Goal: Find specific fact

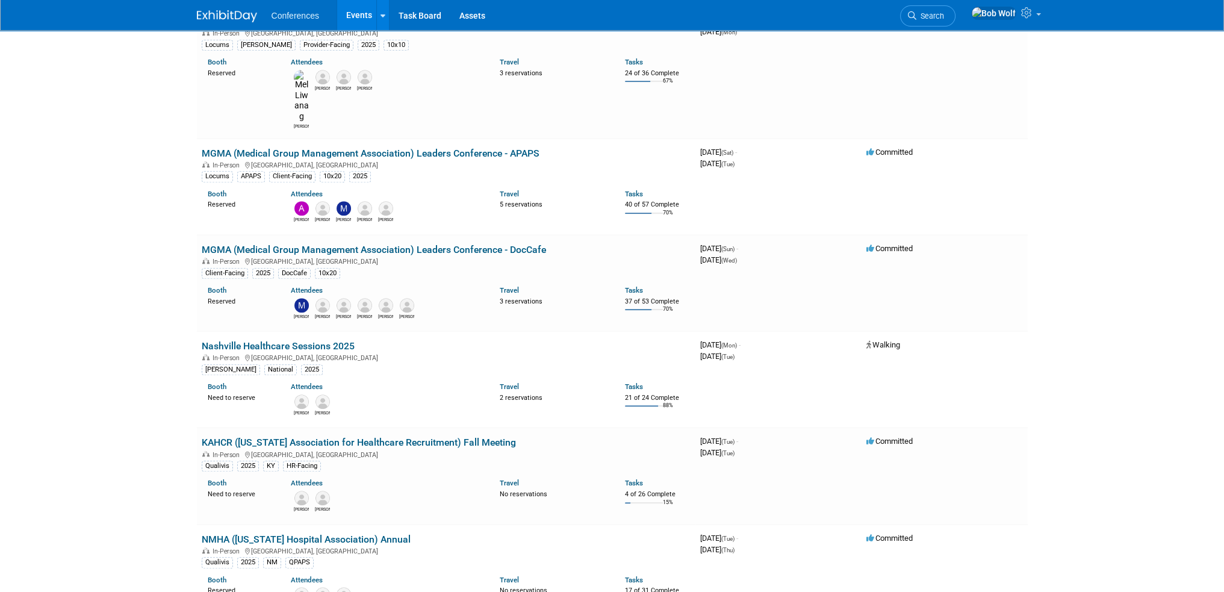
scroll to position [1385, 0]
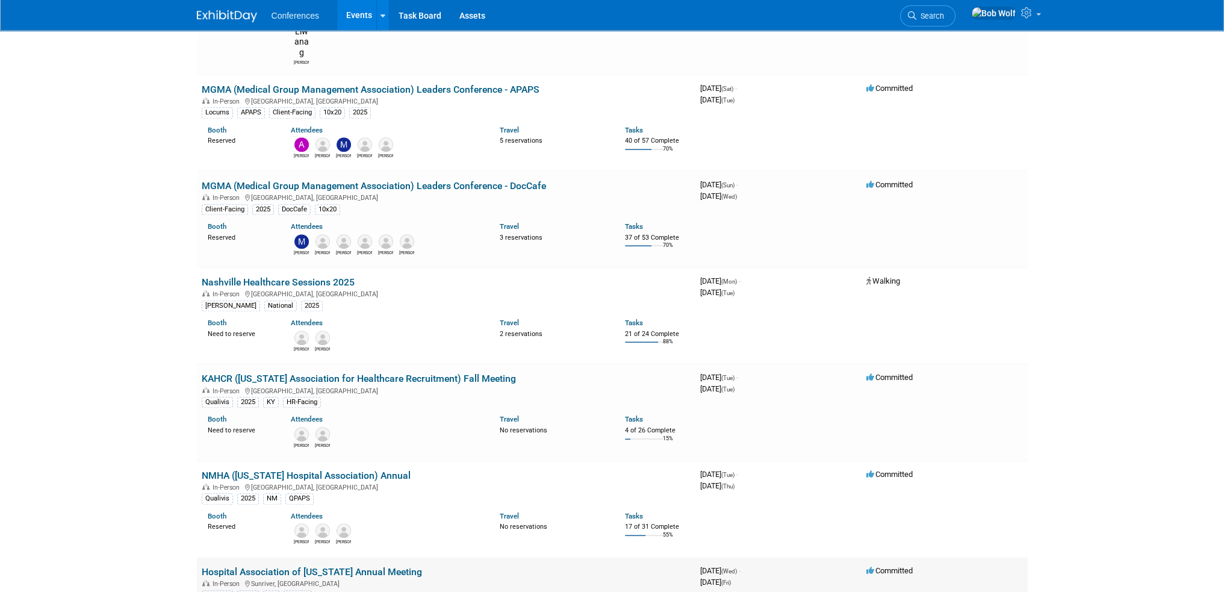
click at [234, 566] on link "Hospital Association of [US_STATE] Annual Meeting" at bounding box center [312, 571] width 220 height 11
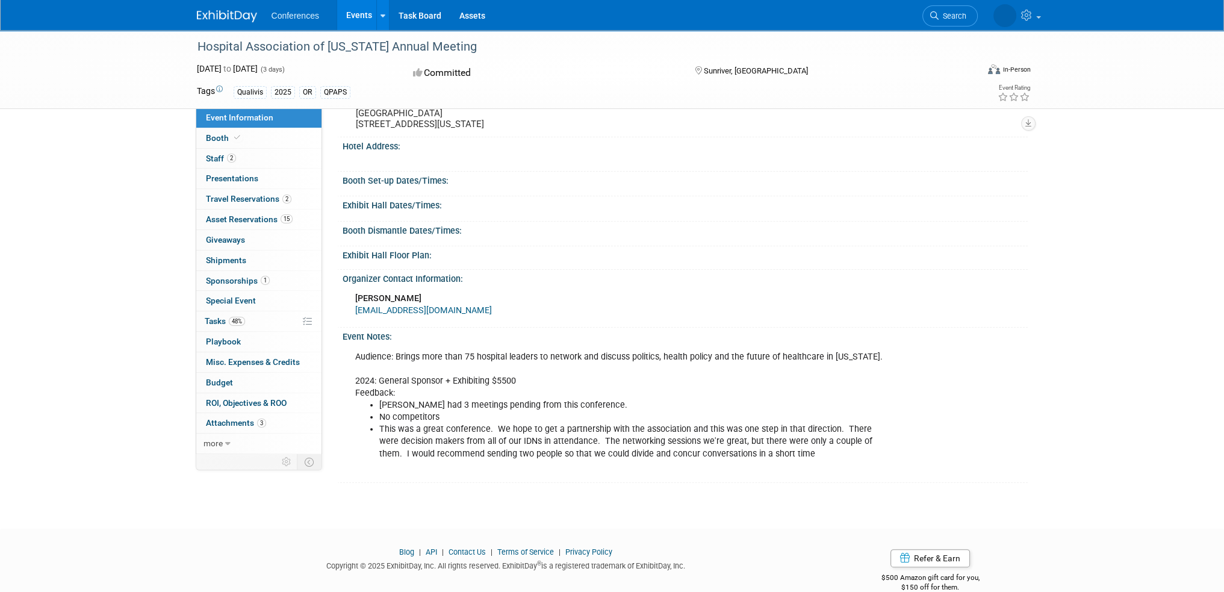
scroll to position [241, 0]
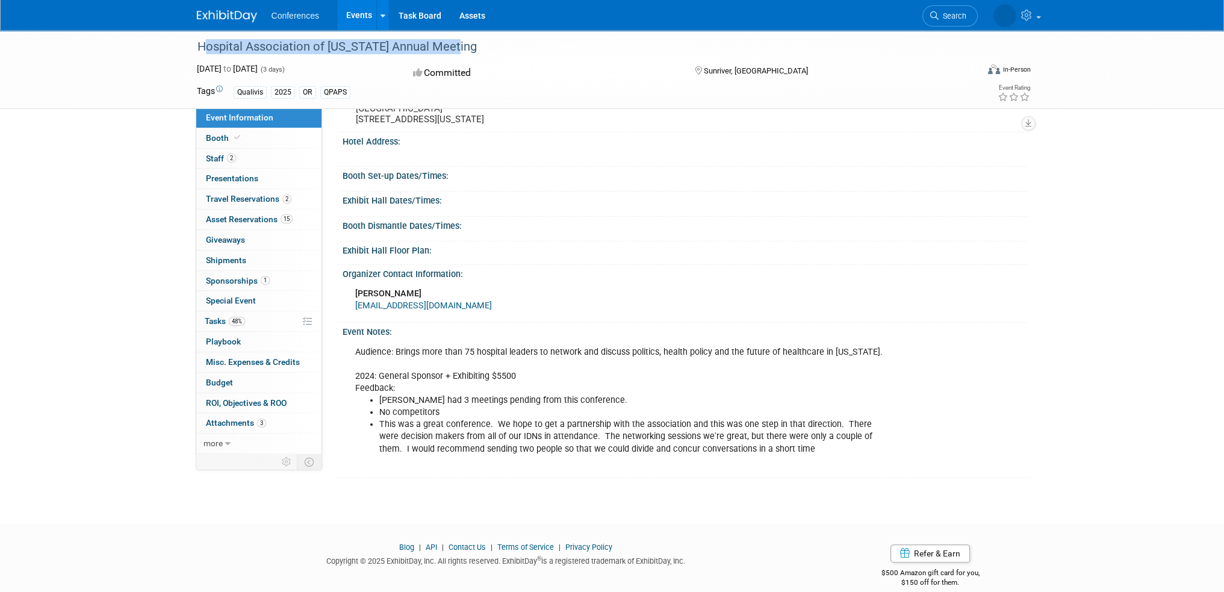
drag, startPoint x: 195, startPoint y: 43, endPoint x: 453, endPoint y: 52, distance: 257.8
click at [453, 52] on div "Hospital Association of [US_STATE] Annual Meeting" at bounding box center [576, 47] width 766 height 22
copy div "Hospital Association of [US_STATE] Annual Meeting"
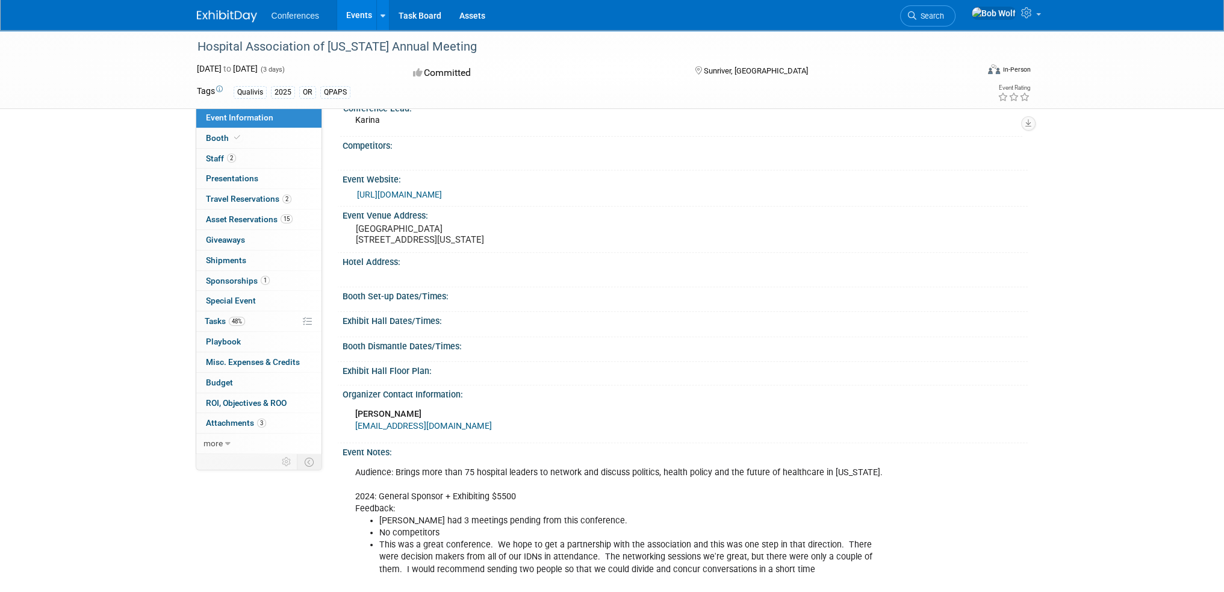
click at [377, 225] on pre "Sunriver Resort 17600 Center Drive Sunriver, Oregon, 97707" at bounding box center [485, 234] width 259 height 22
drag, startPoint x: 377, startPoint y: 226, endPoint x: 443, endPoint y: 249, distance: 69.5
click at [443, 245] on pre "Sunriver Resort 17600 Center Drive Sunriver, Oregon, 97707" at bounding box center [485, 234] width 259 height 22
copy pre "Sunriver Resort 17600 Center Drive Sunriver, Oregon, 97707"
